Goal: Use online tool/utility: Use online tool/utility

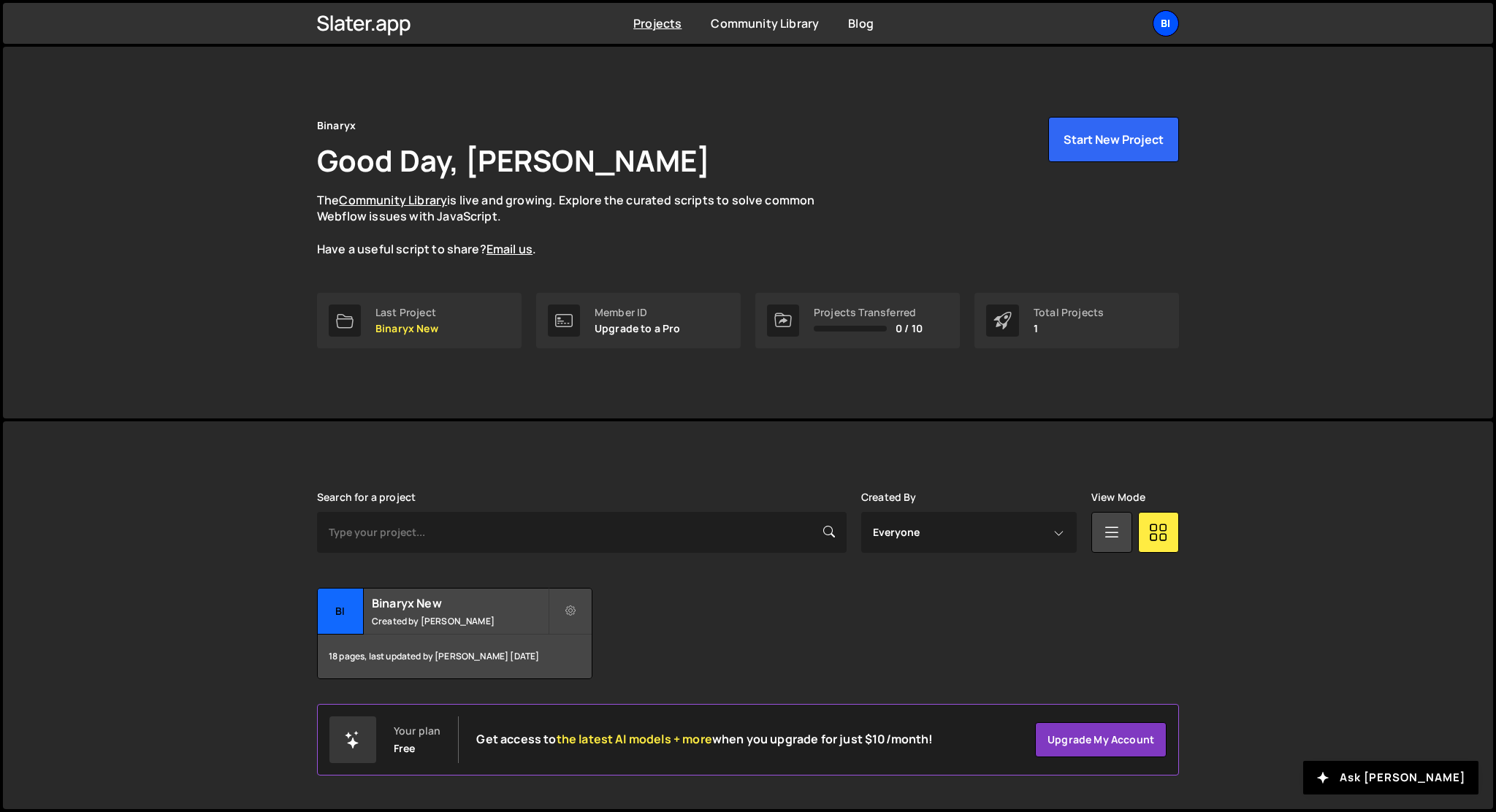
click at [1161, 34] on div "Bi" at bounding box center [1165, 23] width 27 height 26
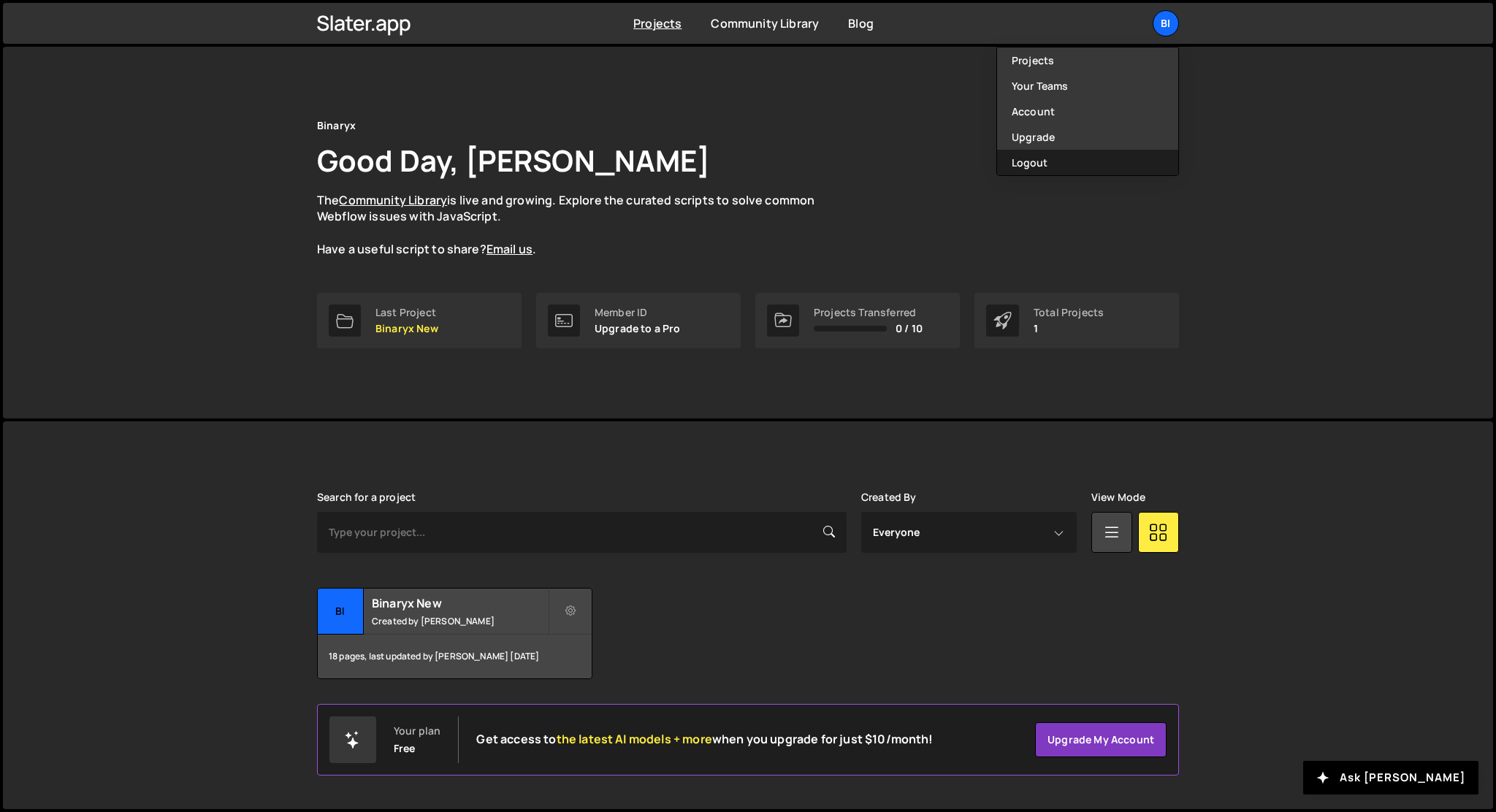
click at [1044, 157] on button "Logout" at bounding box center [1087, 162] width 181 height 26
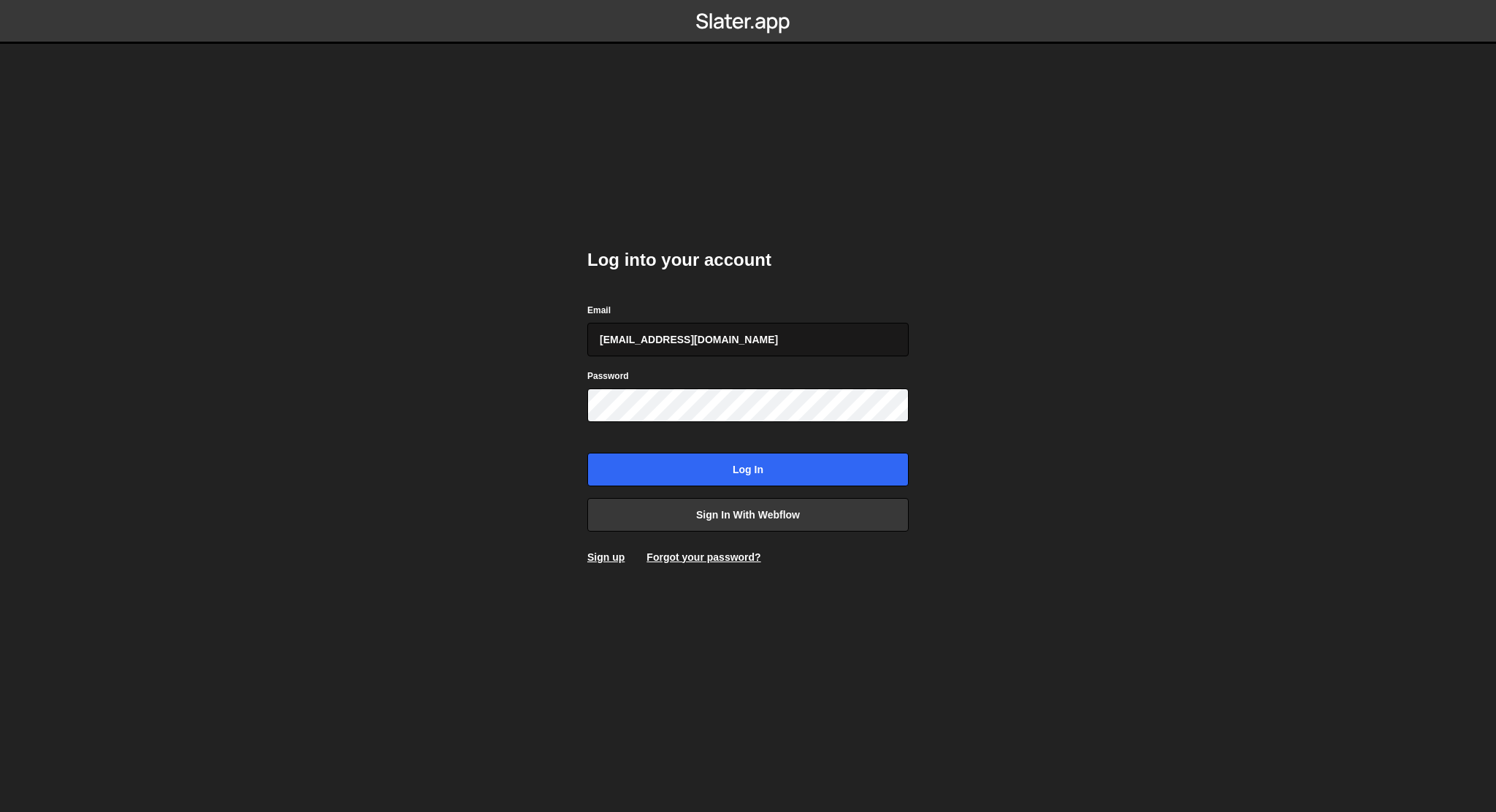
click at [680, 350] on input "anastasiia.serhieieva@binaryx.com" at bounding box center [748, 339] width 321 height 33
type input "leader.mah.com@gmail.com"
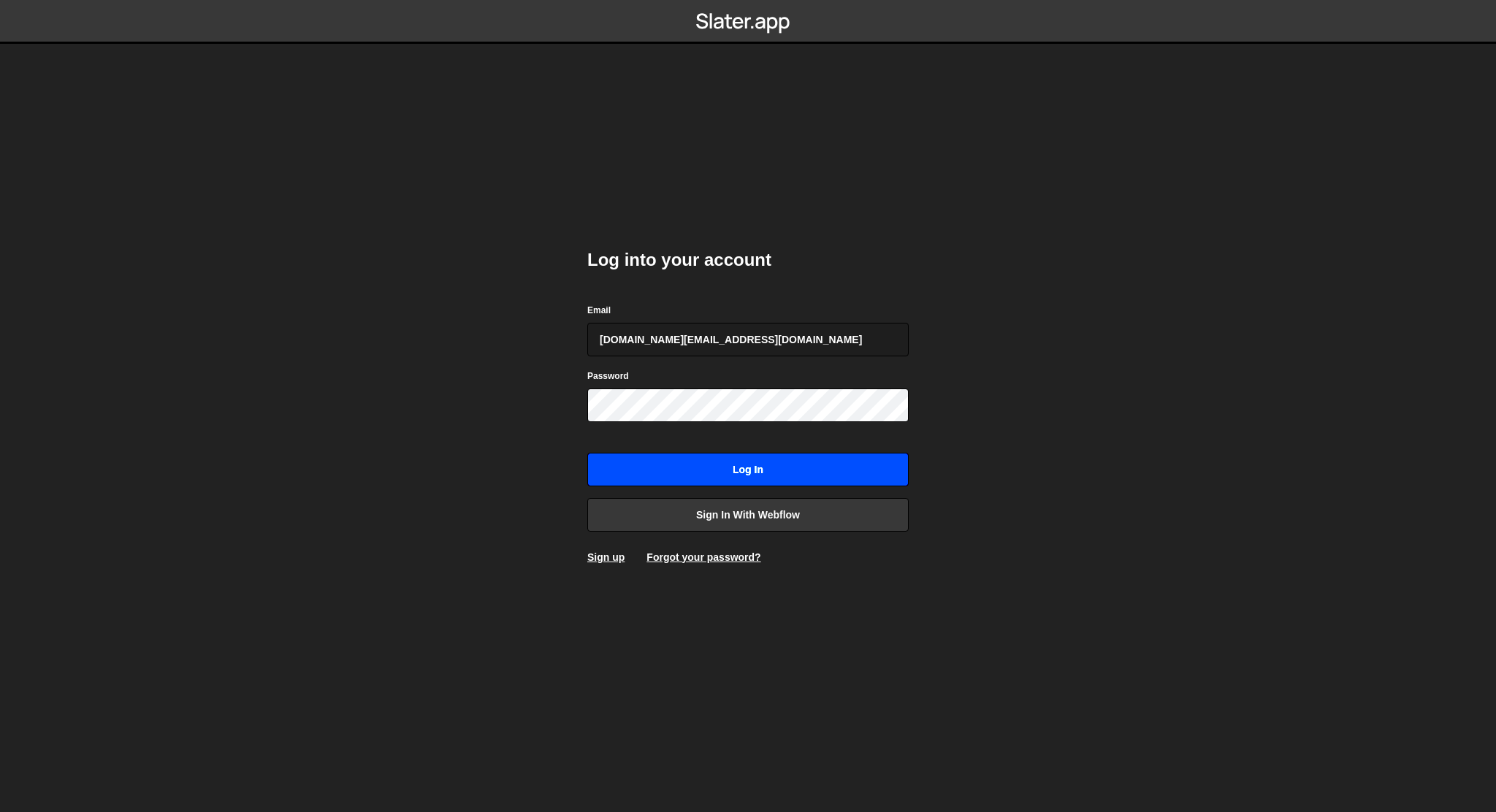
click at [700, 470] on input "Log in" at bounding box center [748, 469] width 321 height 33
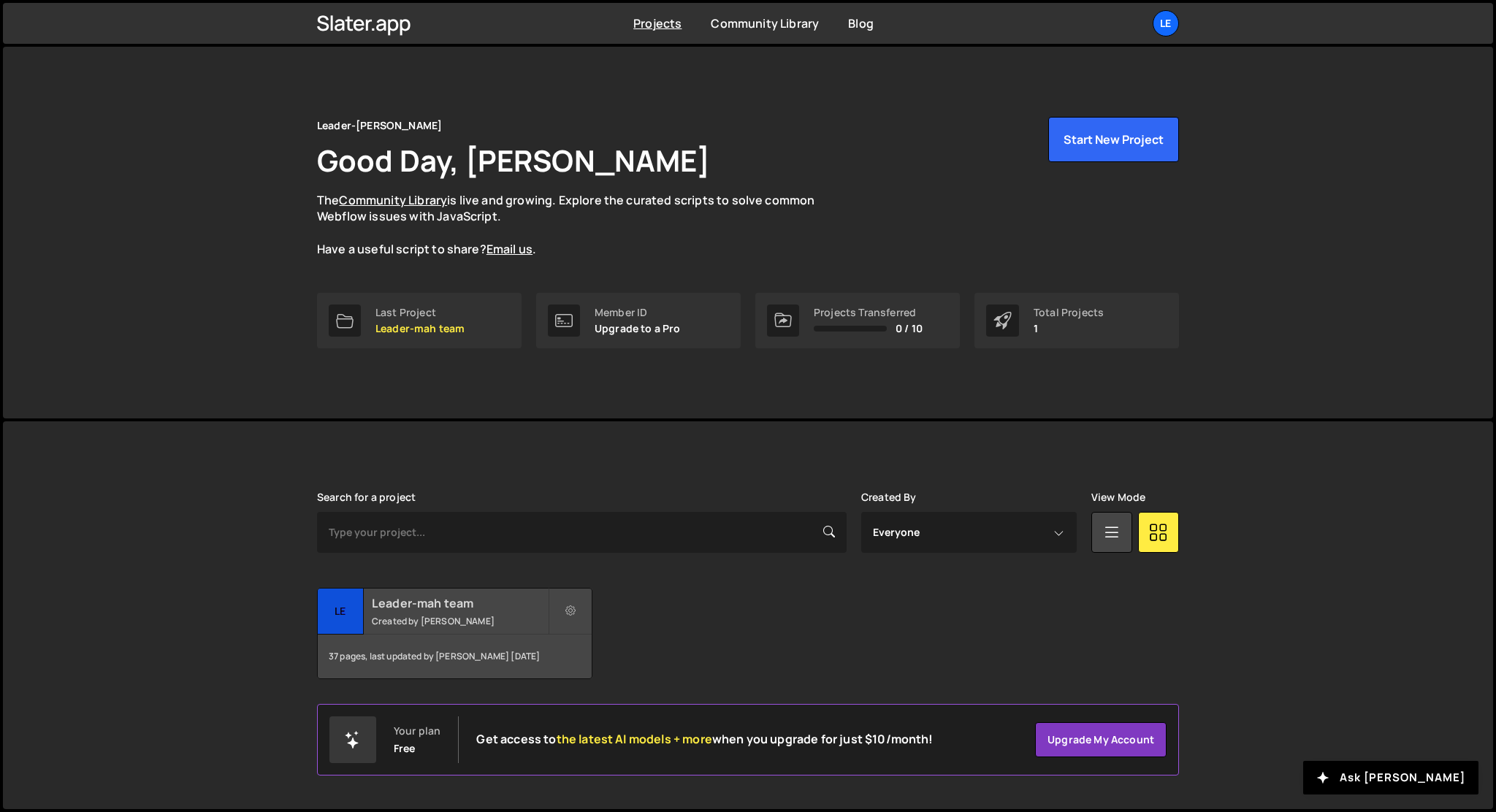
click at [401, 621] on small "Created by [PERSON_NAME]" at bounding box center [460, 621] width 176 height 13
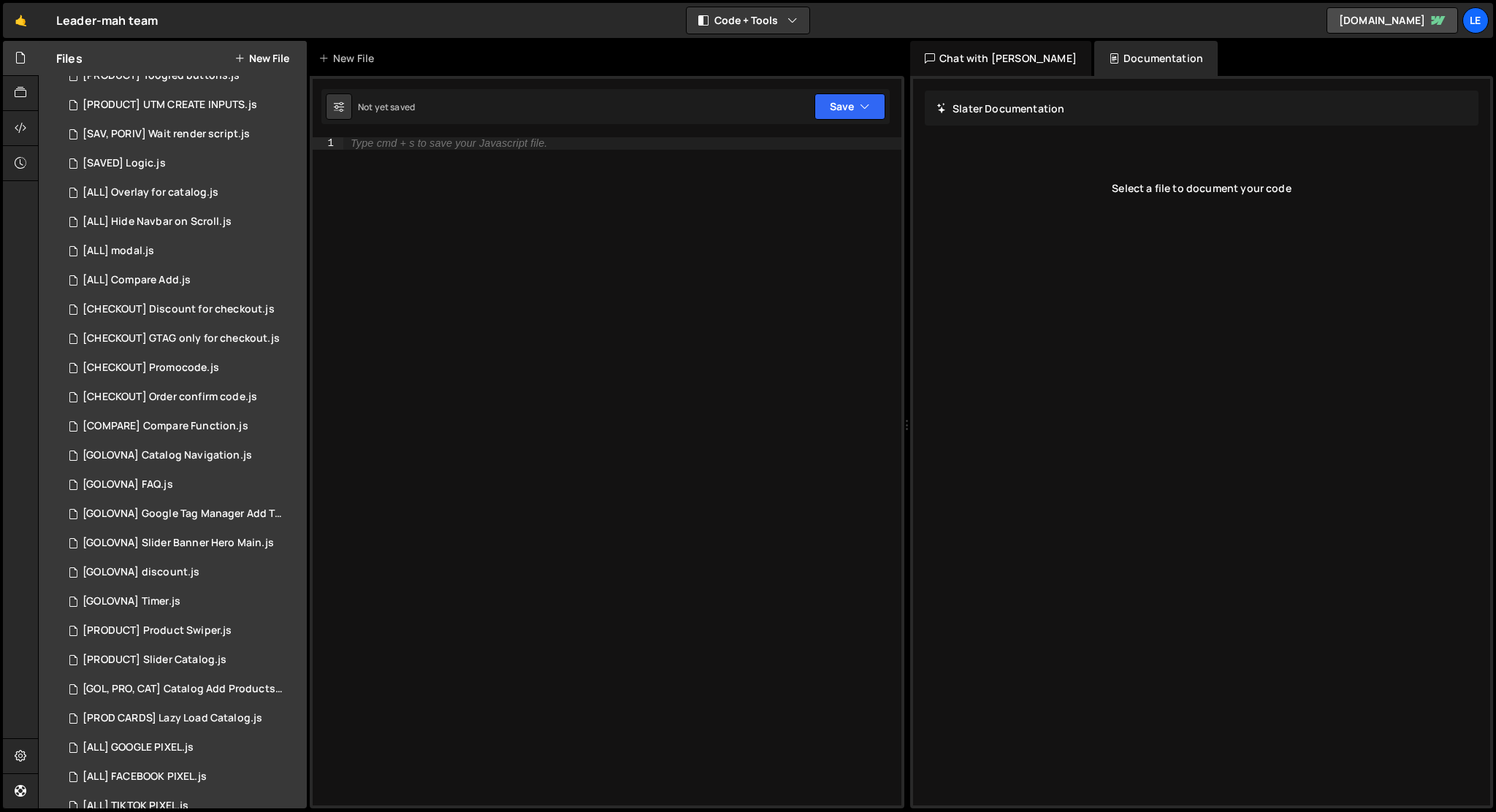
scroll to position [275, 0]
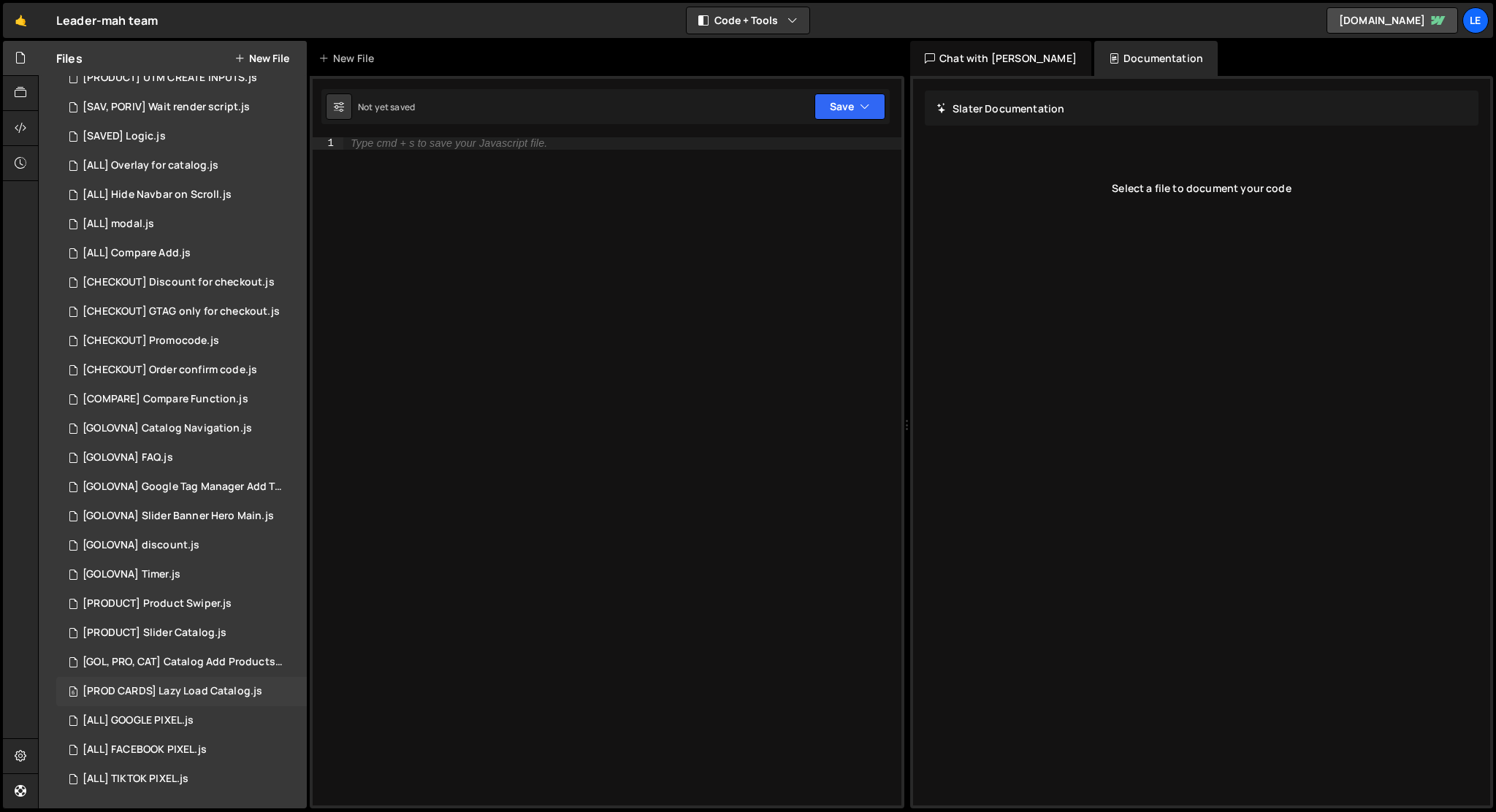
click at [193, 691] on div "[PROD CARDS] Lazy Load Catalog.js" at bounding box center [173, 691] width 180 height 13
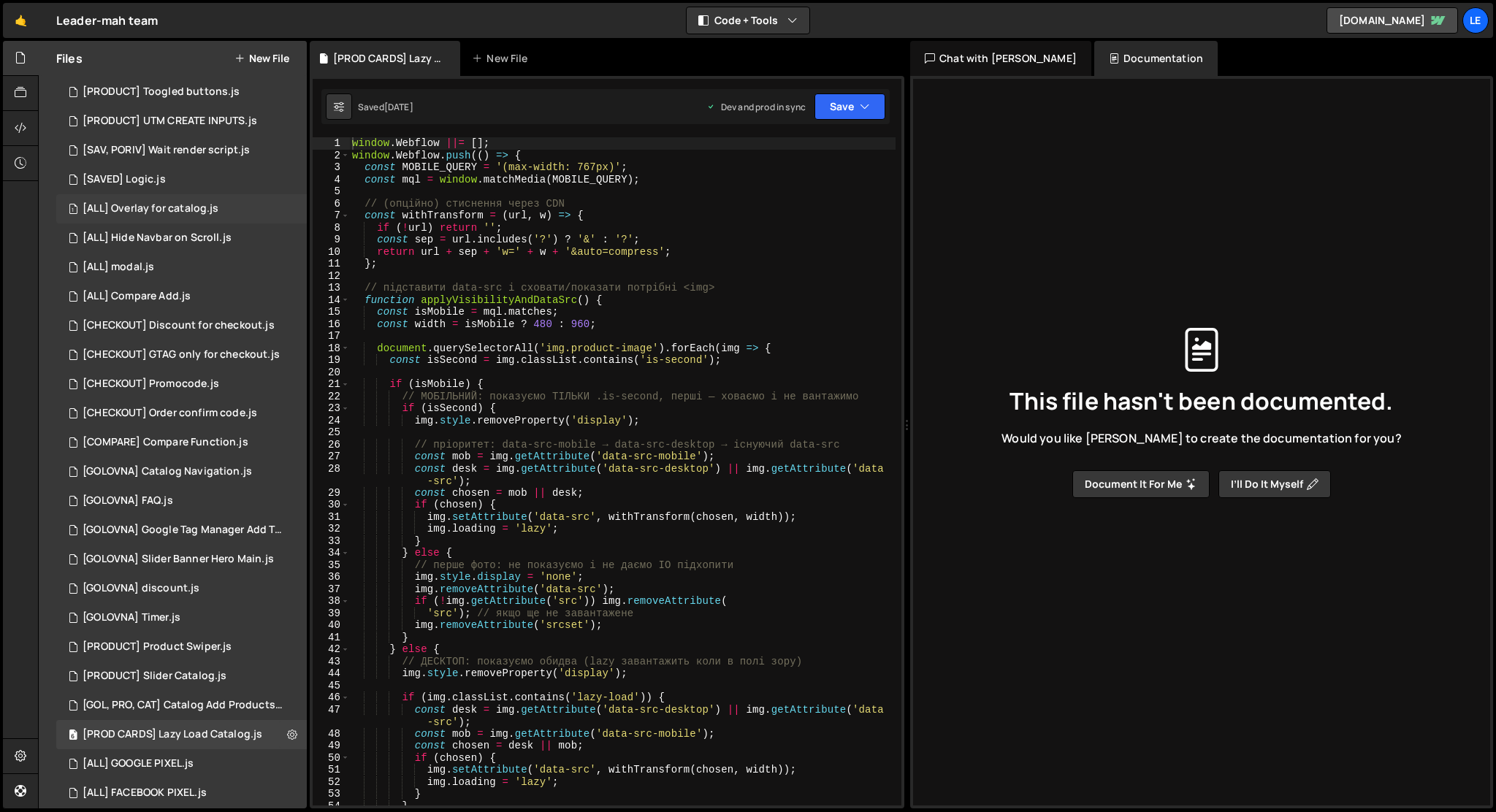
scroll to position [227, 0]
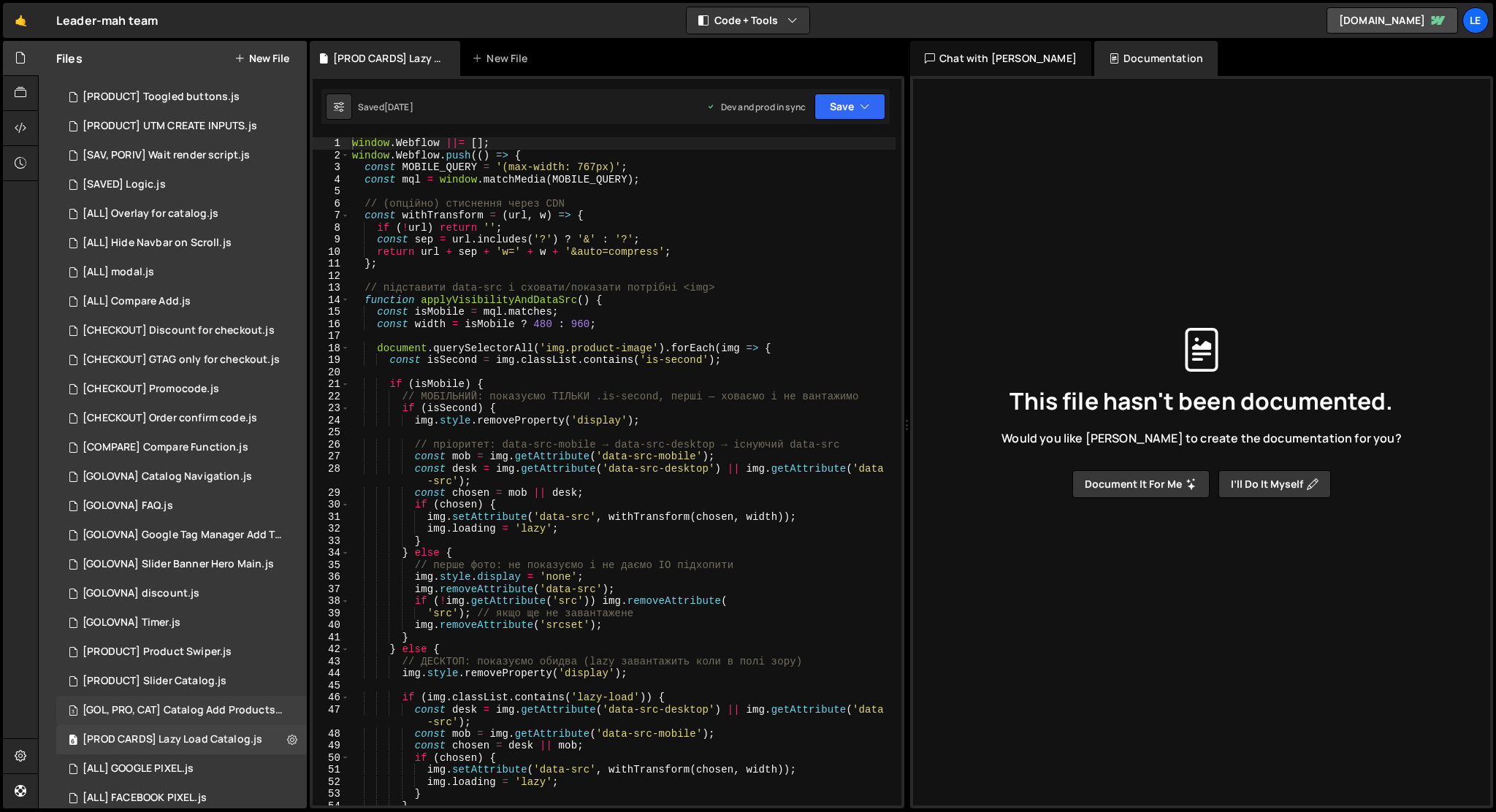
click at [164, 710] on div "[GOL, PRO, CAT] Catalog Add Products.js" at bounding box center [184, 710] width 202 height 13
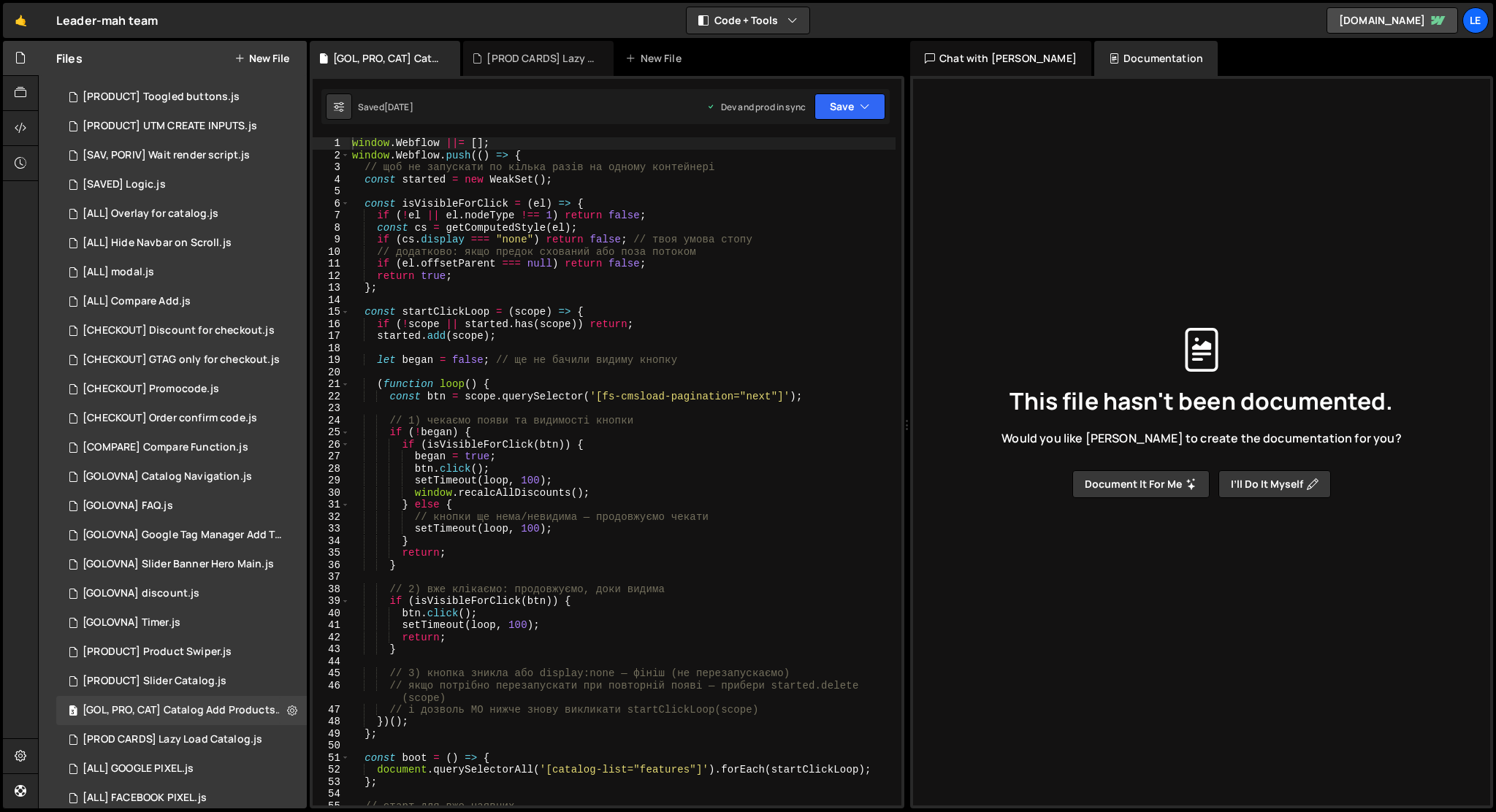
type textarea "const started = new WeakSet();"
click at [661, 180] on div "window . Webflow ||= [ ] ; window . Webflow . push (( ) => { // щоб не запускат…" at bounding box center [621, 484] width 546 height 692
click at [167, 731] on div "6 [PROD CARDS] Lazy Load Catalog.js 0" at bounding box center [181, 739] width 250 height 29
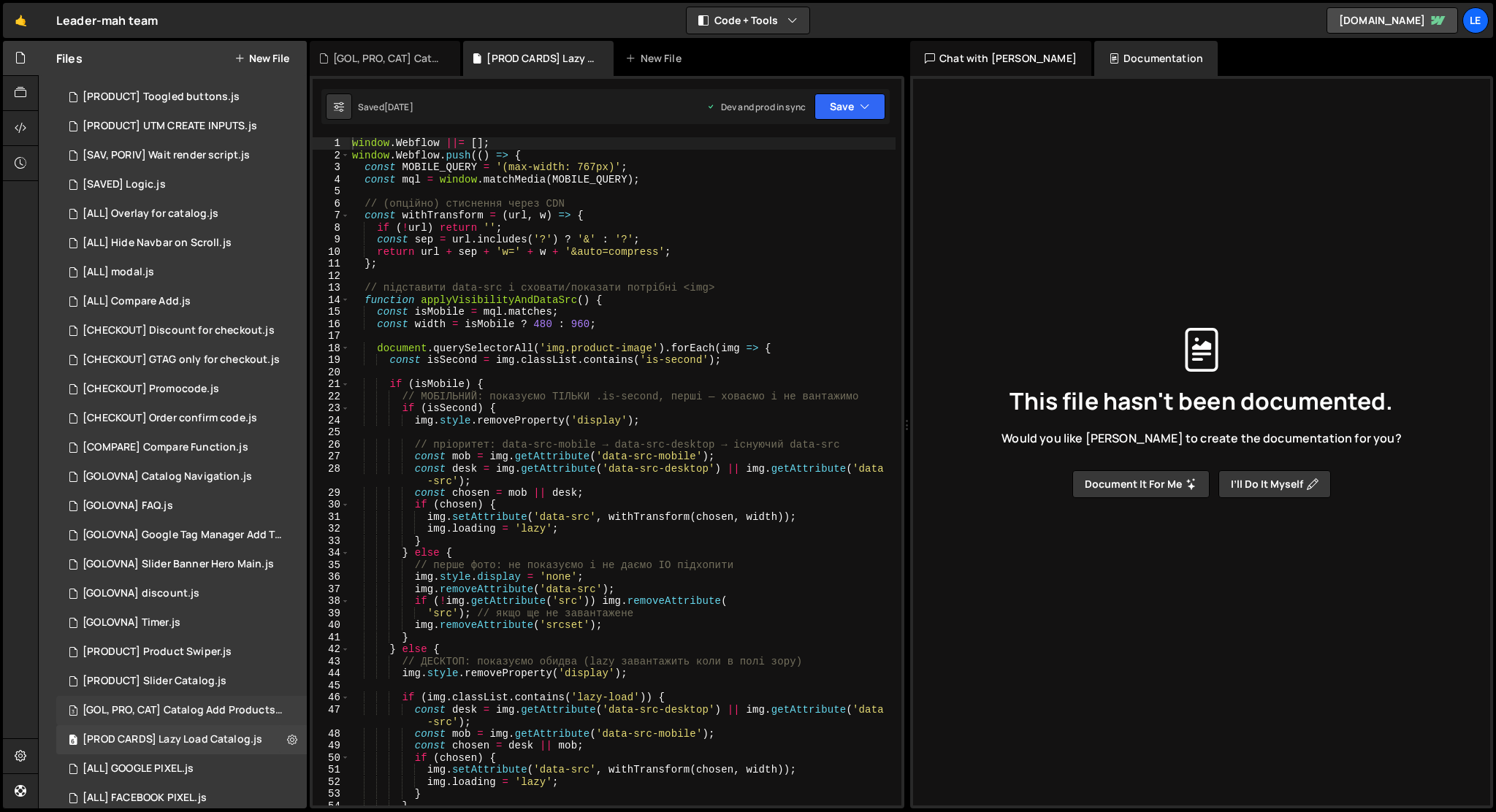
click at [166, 715] on div "[GOL, PRO, CAT] Catalog Add Products.js" at bounding box center [184, 710] width 202 height 13
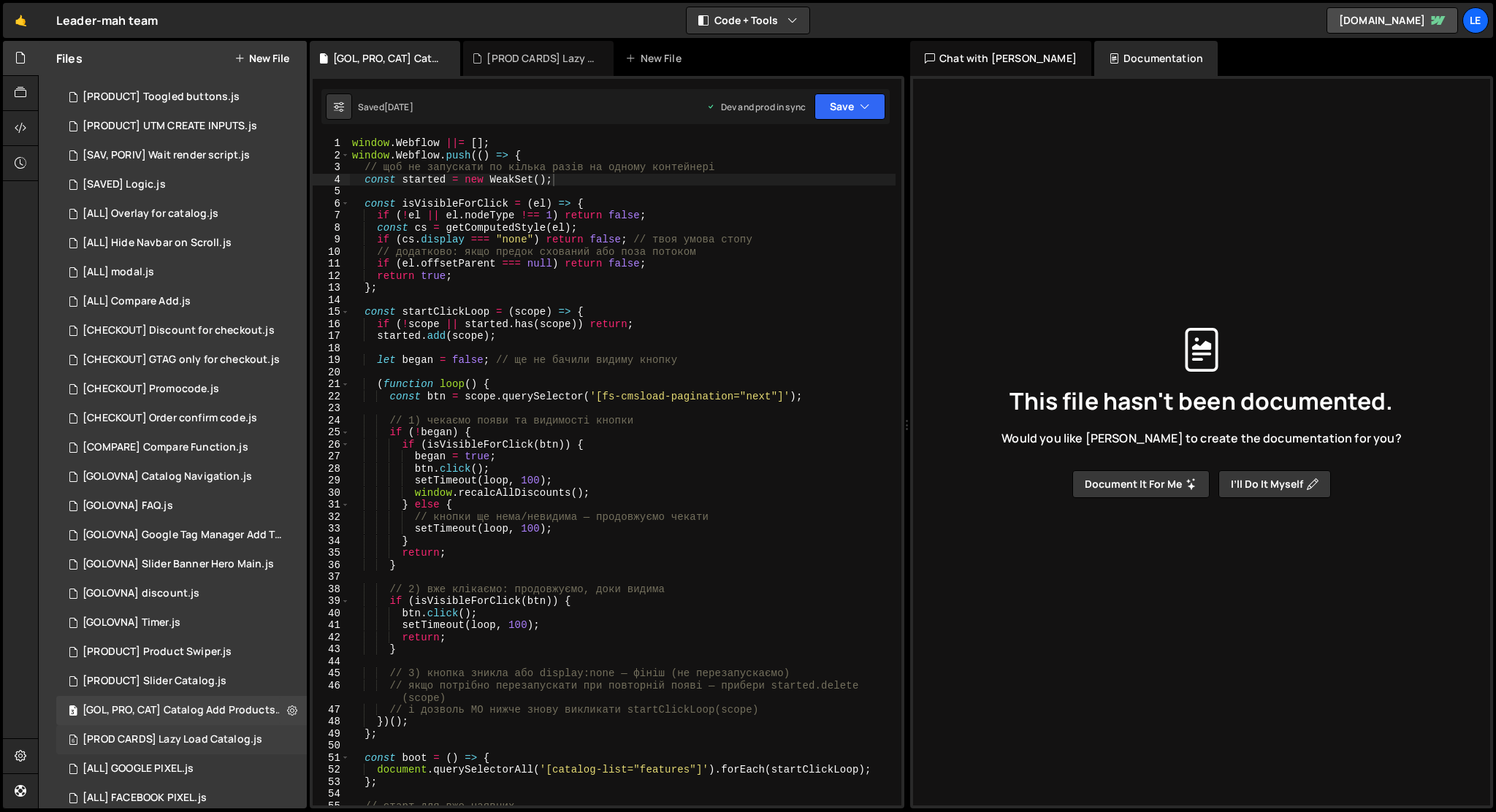
click at [239, 733] on div "[PROD CARDS] Lazy Load Catalog.js" at bounding box center [173, 739] width 180 height 13
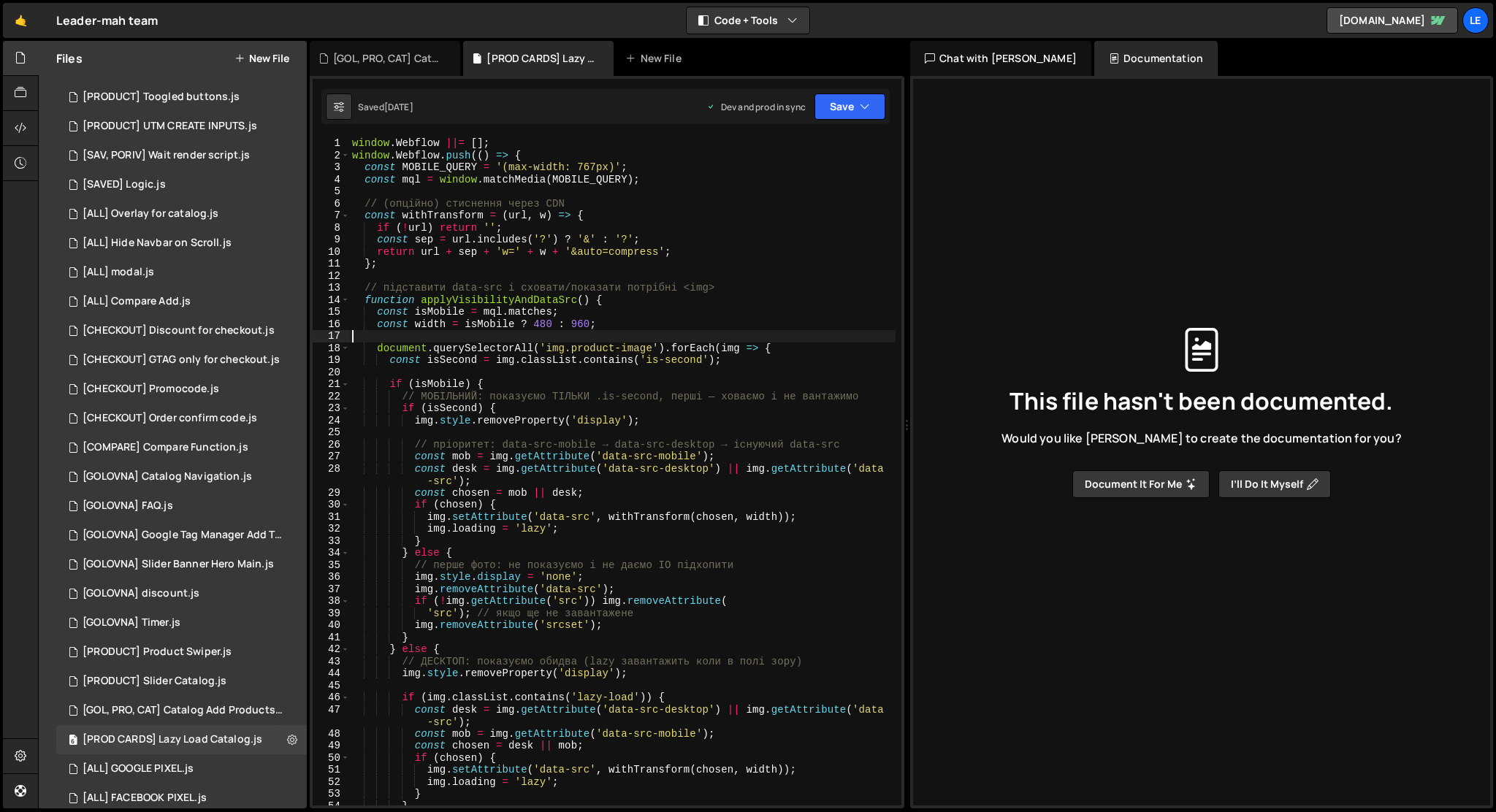
click at [804, 339] on div "window . Webflow ||= [ ] ; window . Webflow . push (( ) => { const MOBILE_QUERY…" at bounding box center [621, 484] width 546 height 692
type textarea "});"
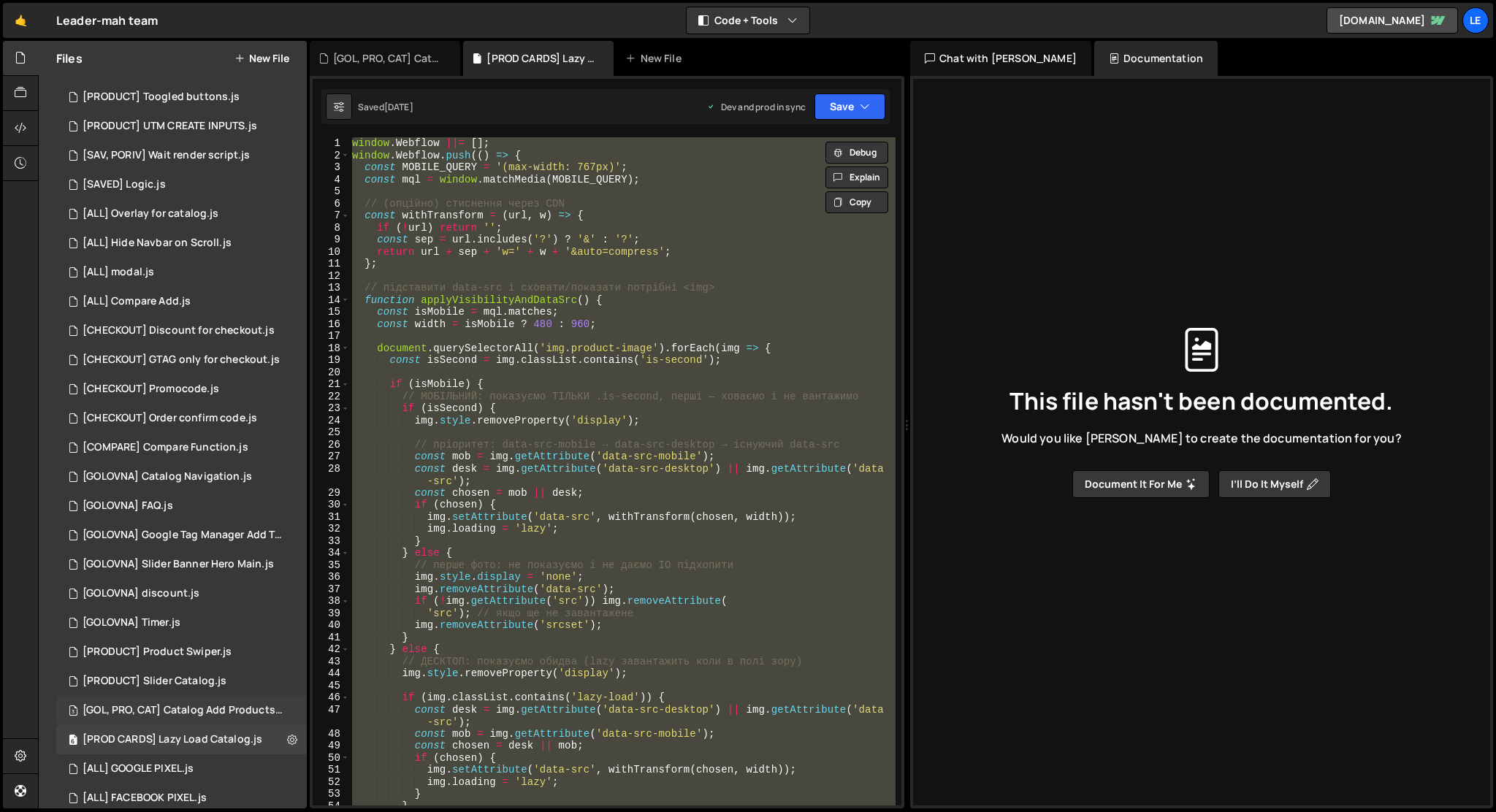
click at [150, 711] on div "[GOL, PRO, CAT] Catalog Add Products.js" at bounding box center [184, 710] width 202 height 13
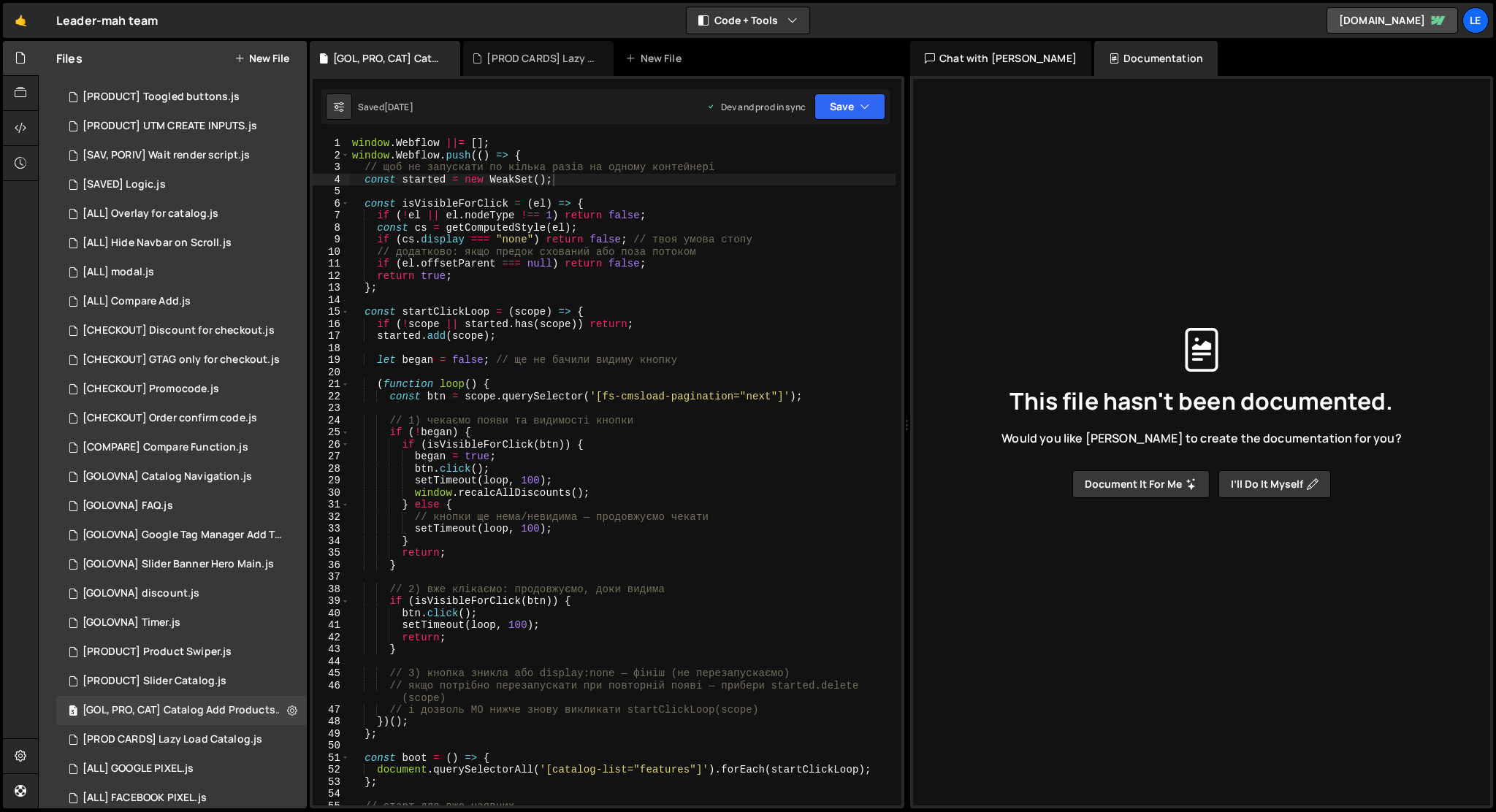
click at [605, 313] on div "window . Webflow ||= [ ] ; window . Webflow . push (( ) => { // щоб не запускат…" at bounding box center [621, 484] width 546 height 692
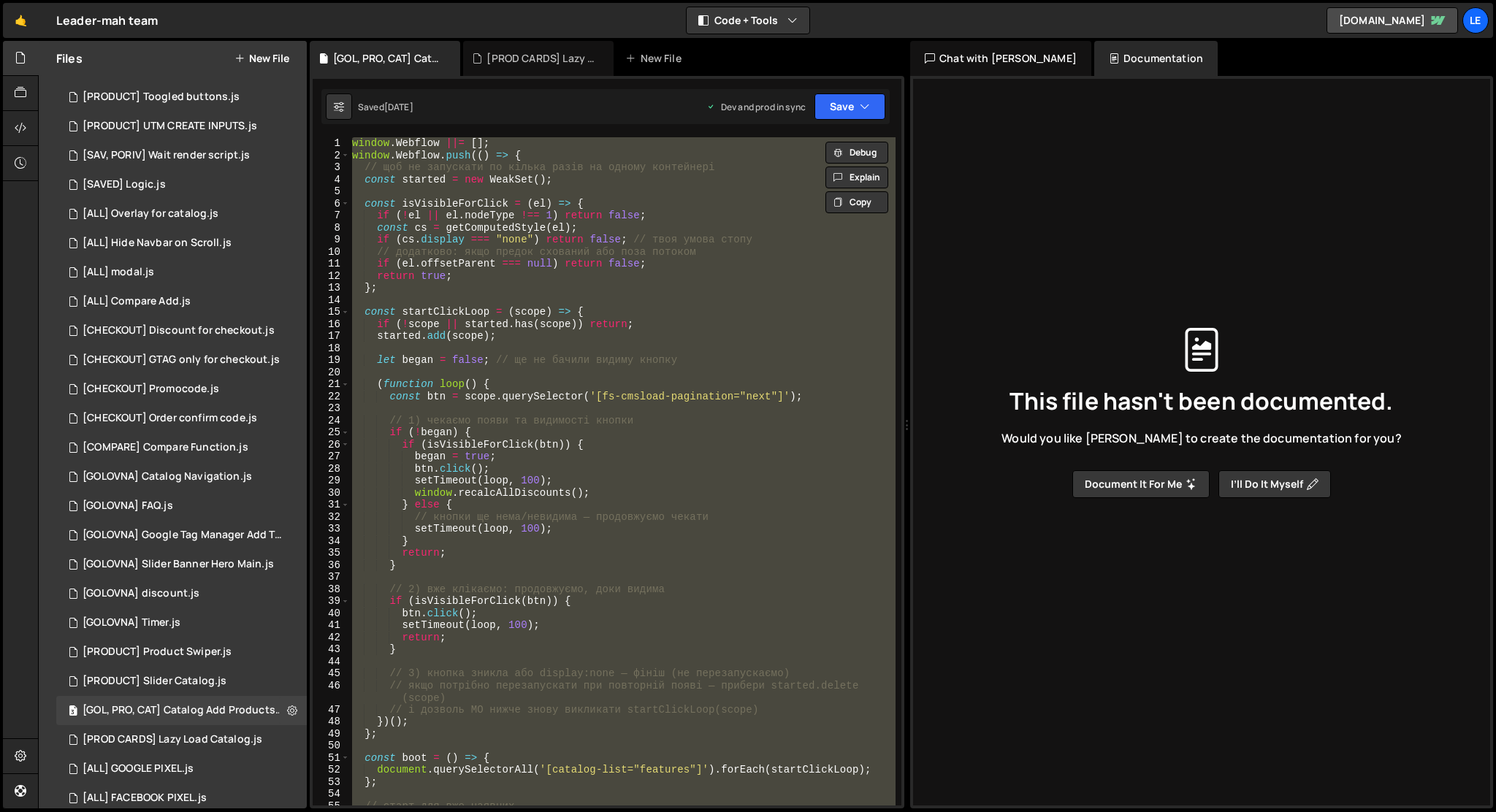
click at [583, 263] on div "window . Webflow ||= [ ] ; window . Webflow . push (( ) => { // щоб не запускат…" at bounding box center [621, 472] width 546 height 668
type textarea "if (el.offsetParent === null) return false;"
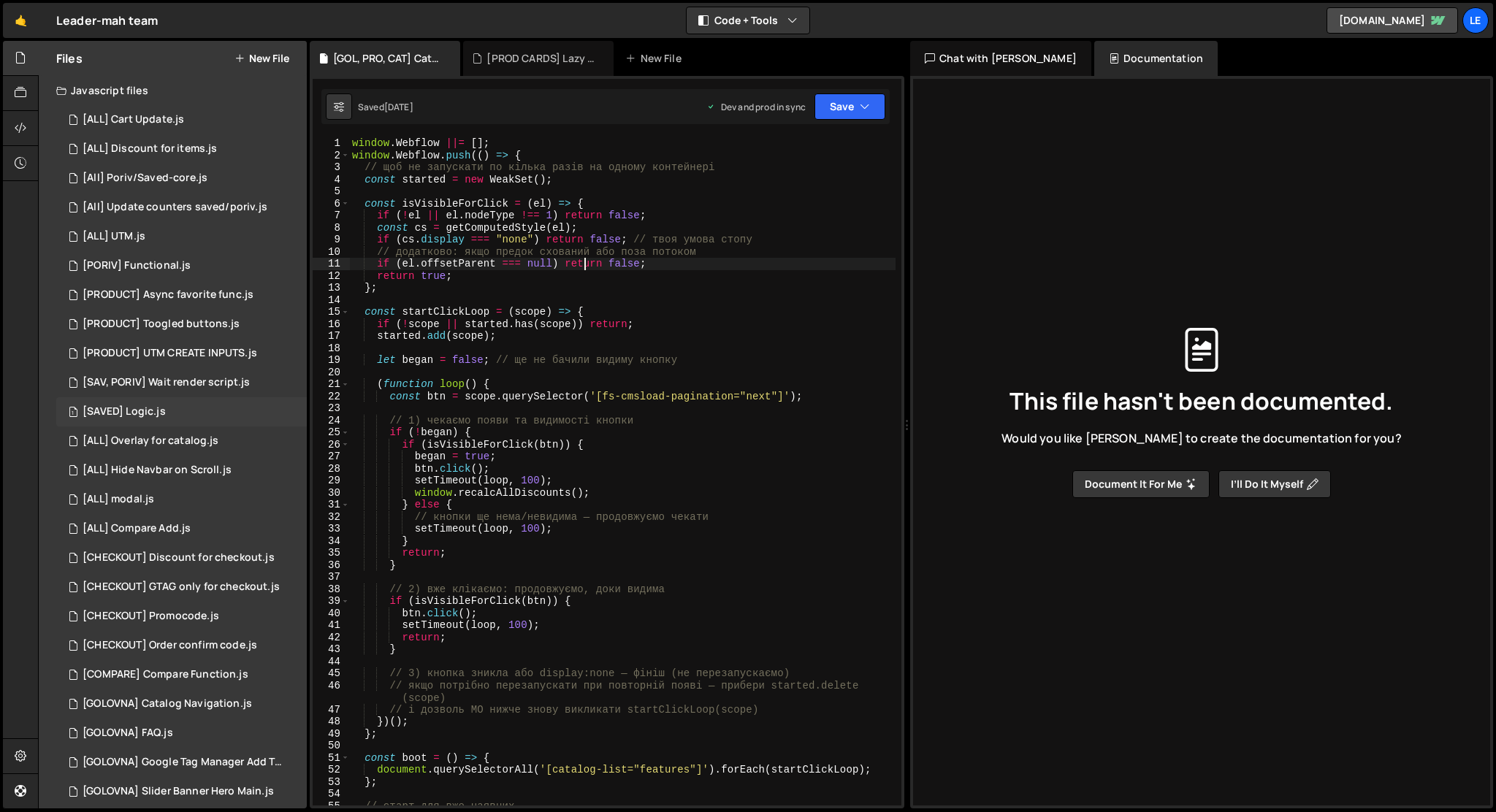
click at [190, 416] on div "1 [SAVED] Logic.js 0" at bounding box center [181, 412] width 250 height 29
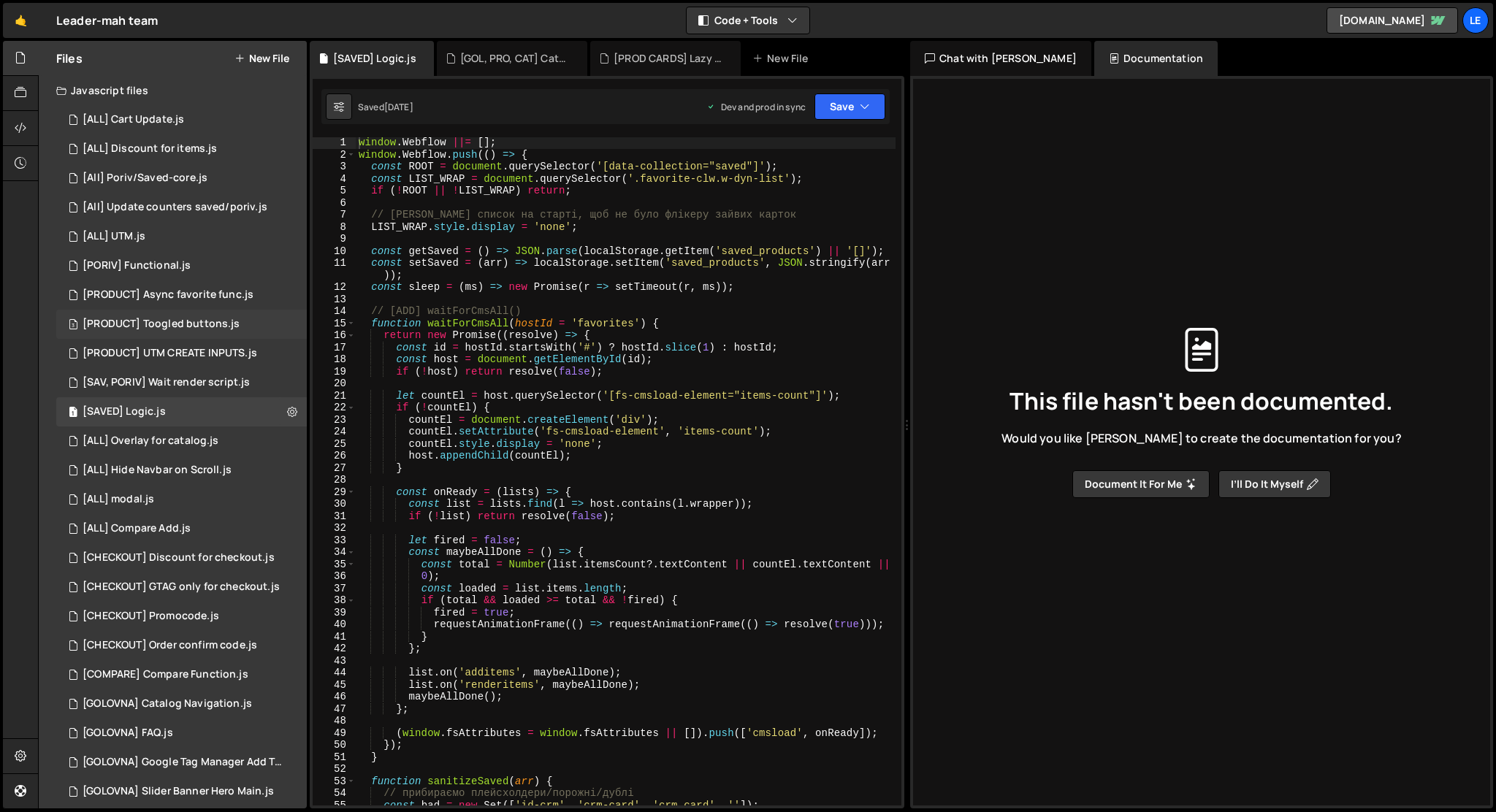
click at [241, 331] on div "3 [PRODUCT] Toogled buttons.js 0" at bounding box center [181, 324] width 250 height 29
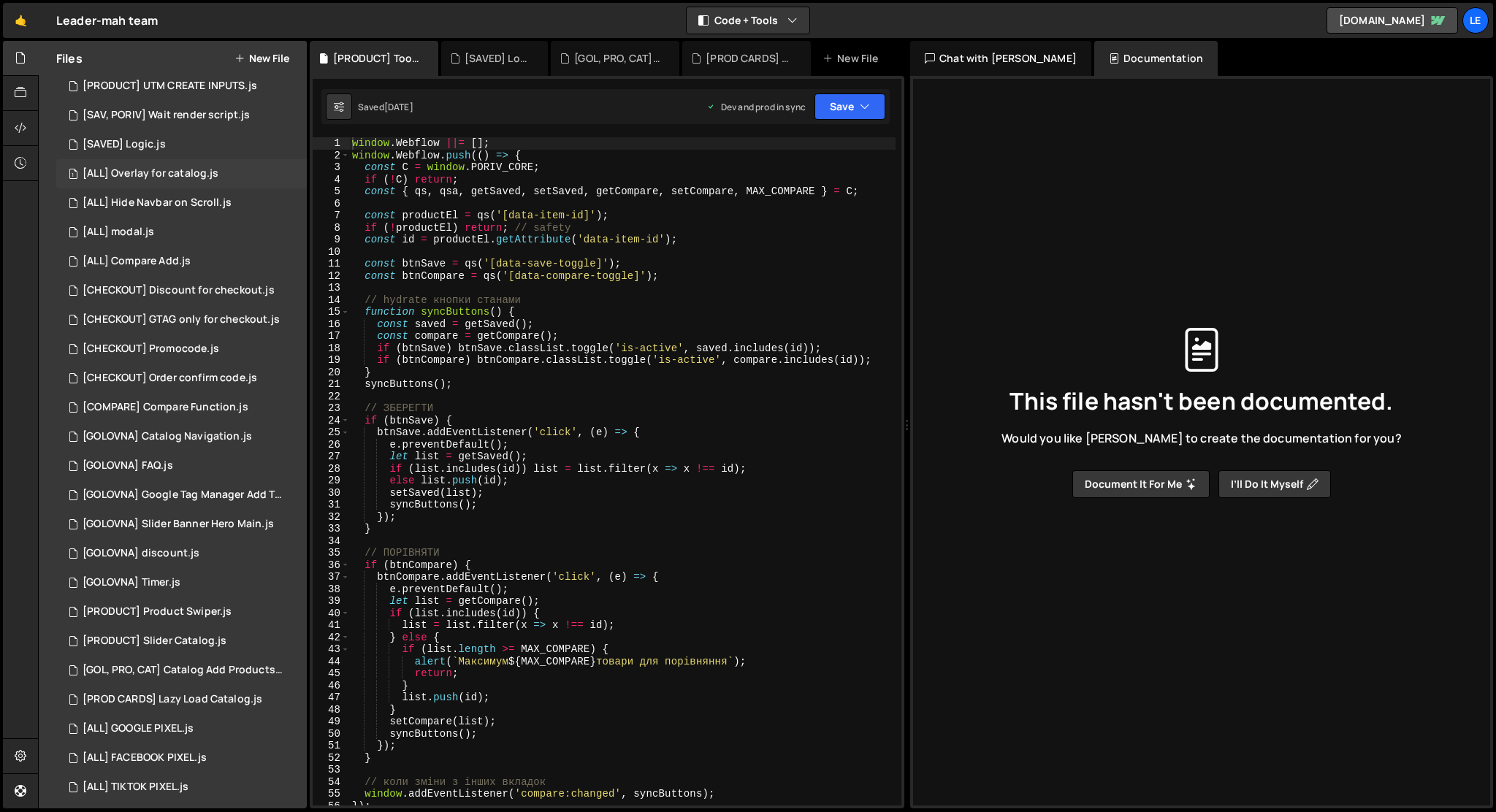
scroll to position [275, 0]
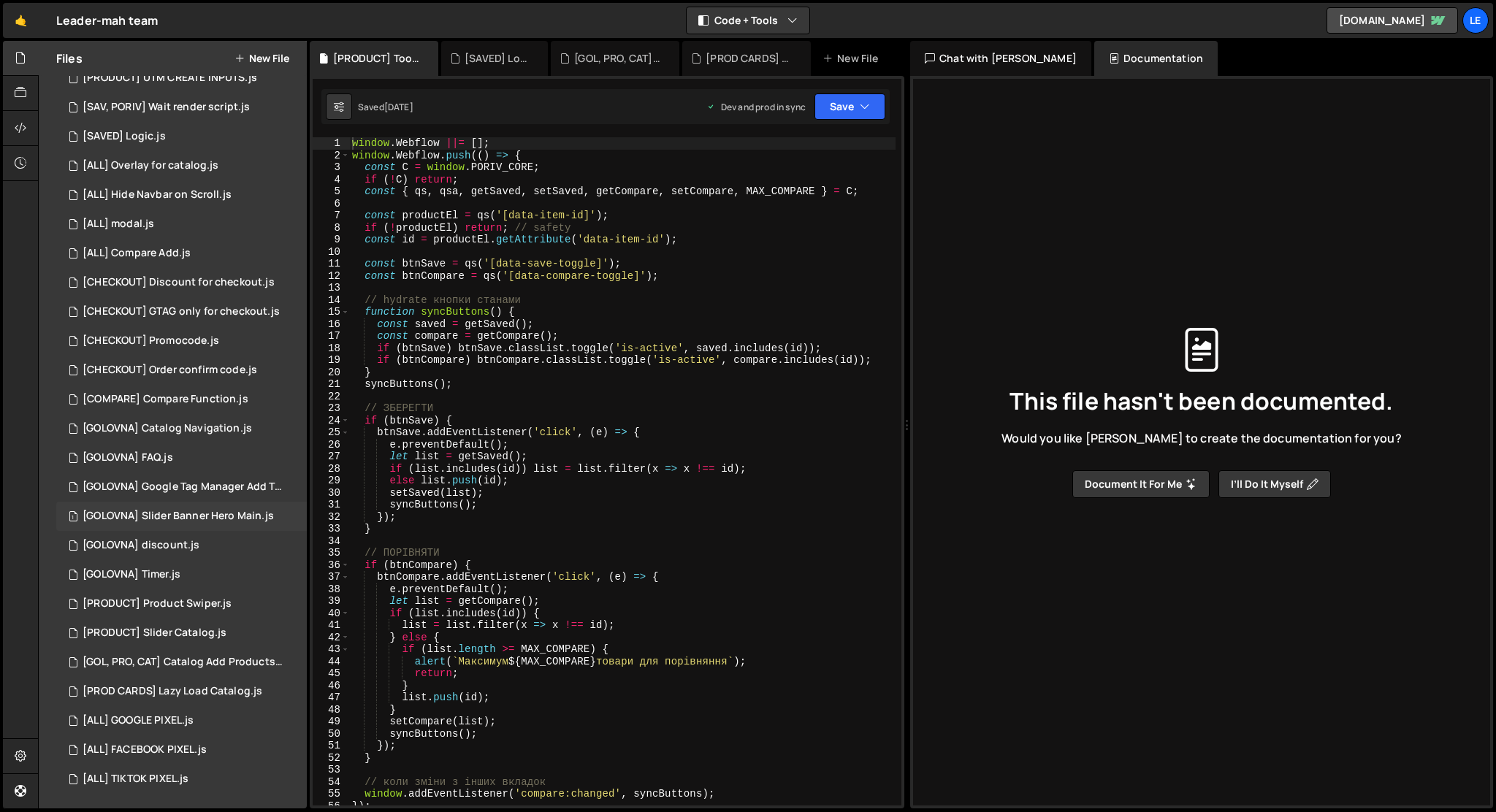
click at [221, 519] on div "[GOLOVNA] Slider Banner Hero Main.js" at bounding box center [179, 515] width 191 height 13
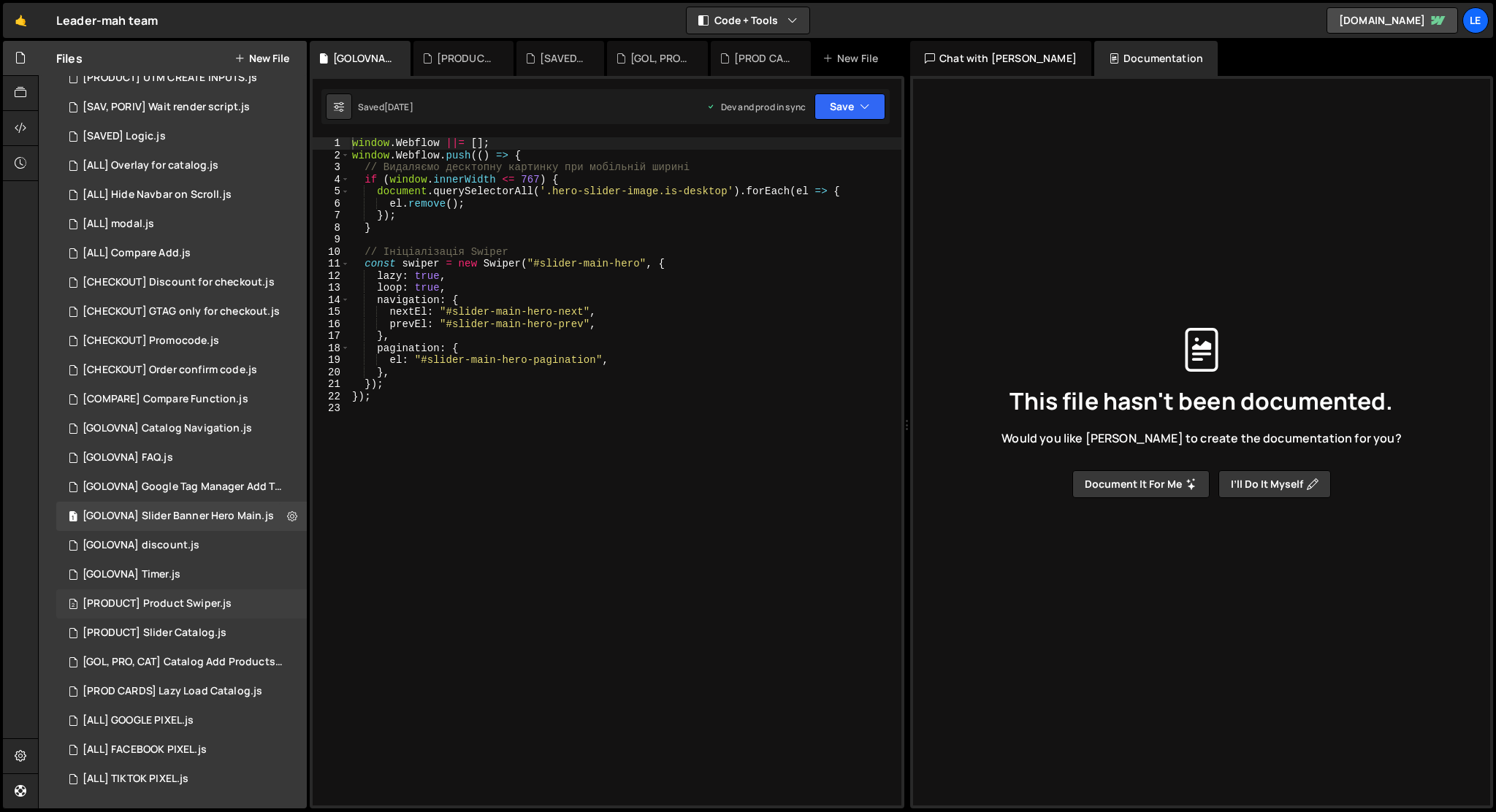
click at [216, 599] on div "[PRODUCT] Product Swiper.js" at bounding box center [157, 603] width 149 height 13
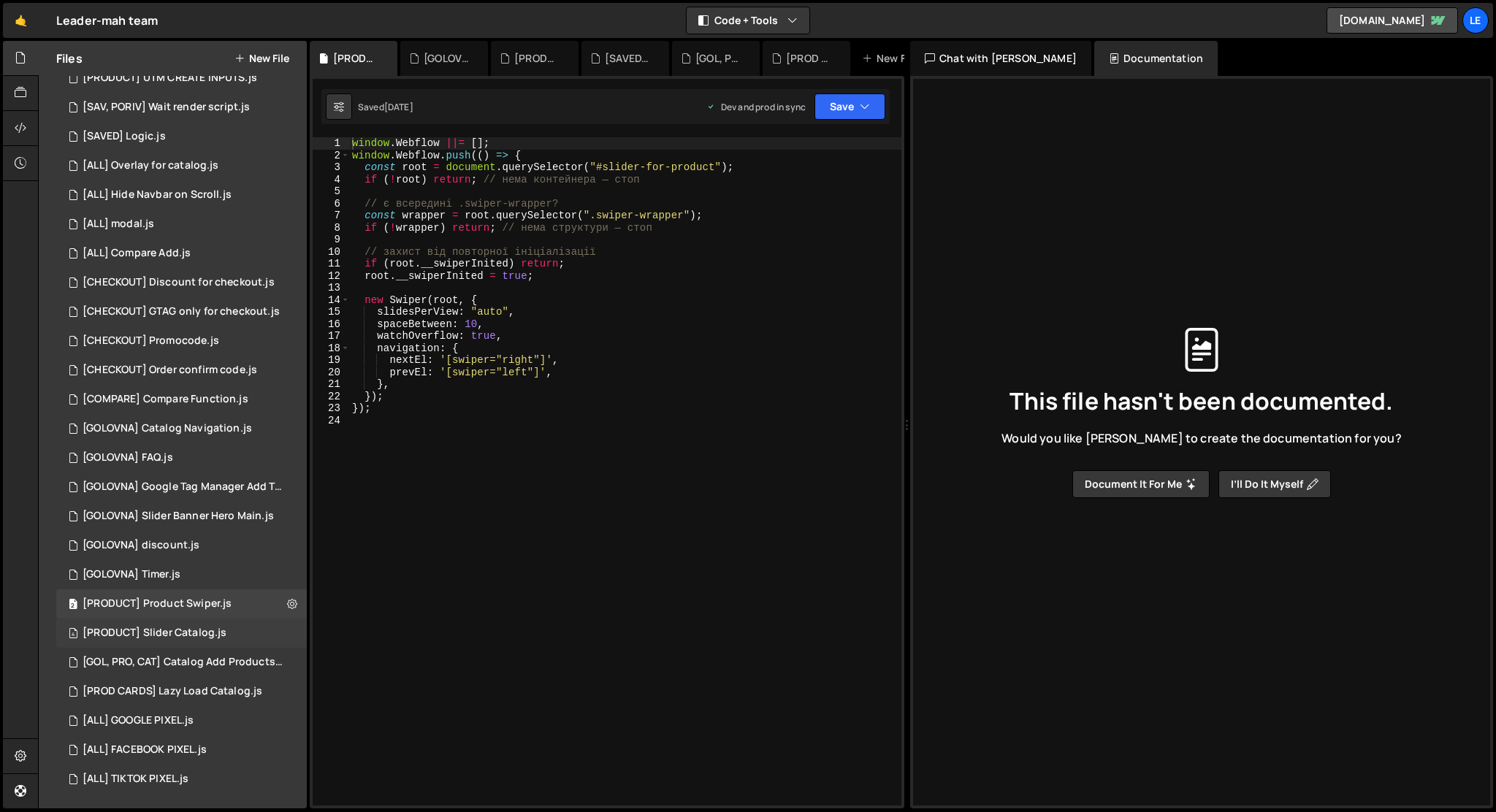
click at [209, 633] on div "[PRODUCT] Slider Catalog.js" at bounding box center [155, 633] width 144 height 13
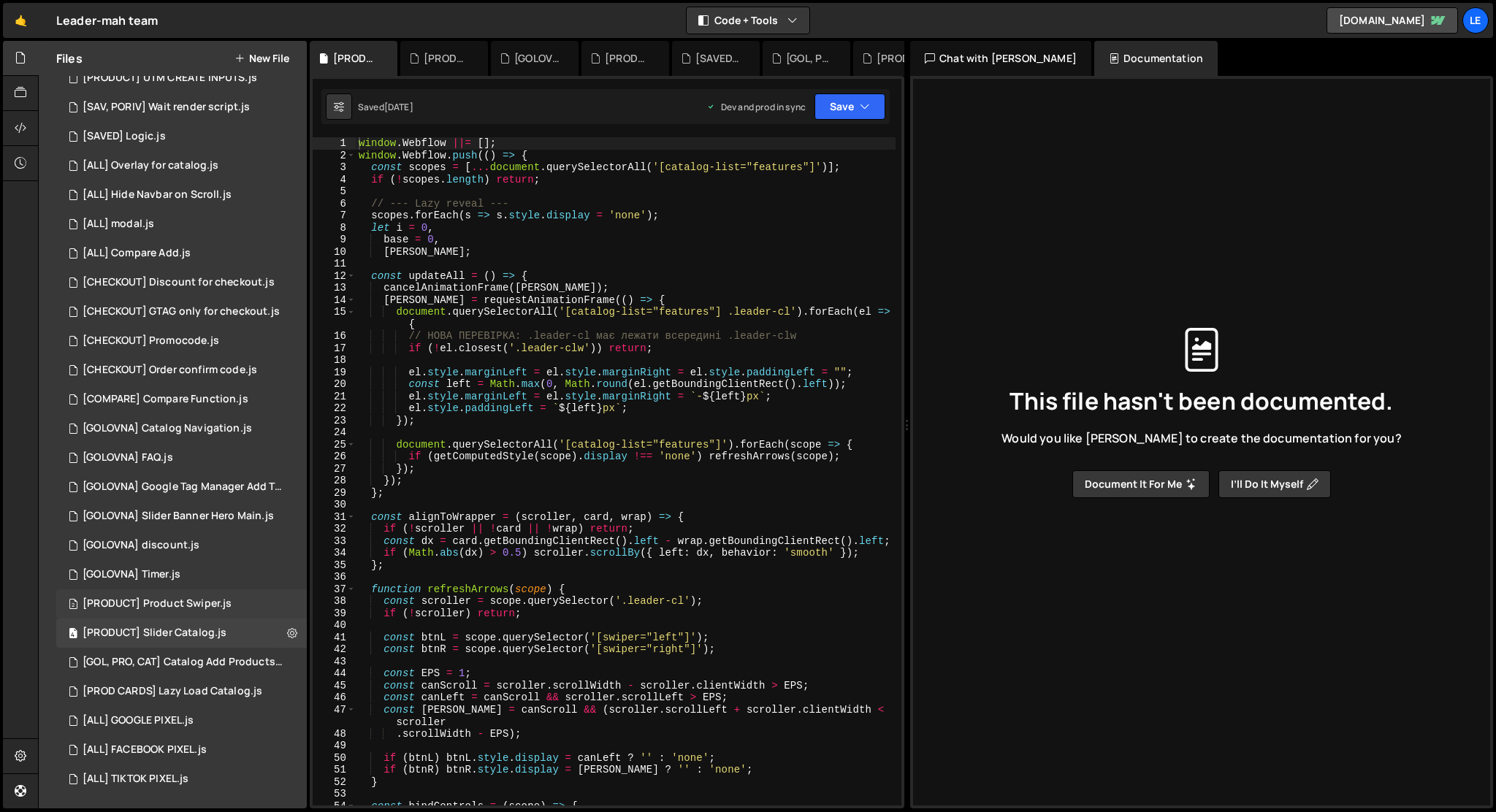
click at [205, 602] on div "[PRODUCT] Product Swiper.js" at bounding box center [157, 603] width 149 height 13
